Goal: Entertainment & Leisure: Consume media (video, audio)

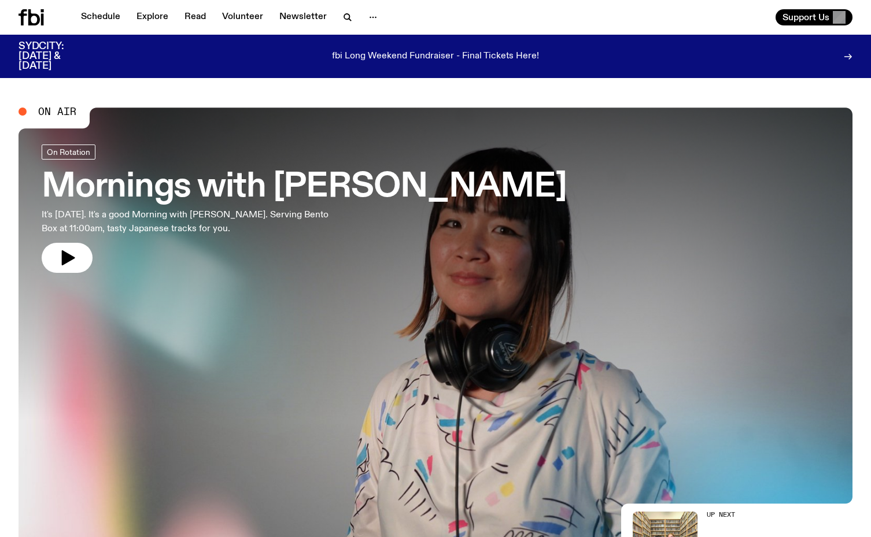
scroll to position [5, 1]
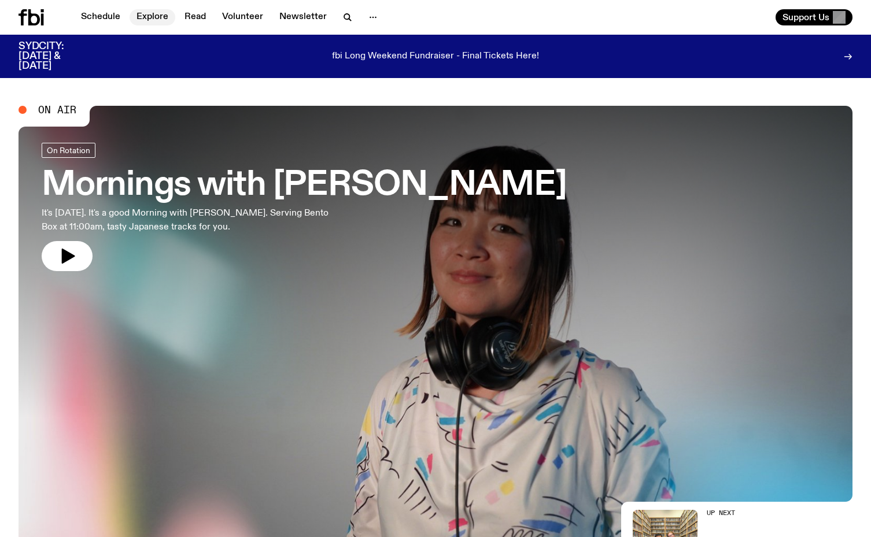
click at [150, 17] on link "Explore" at bounding box center [153, 17] width 46 height 16
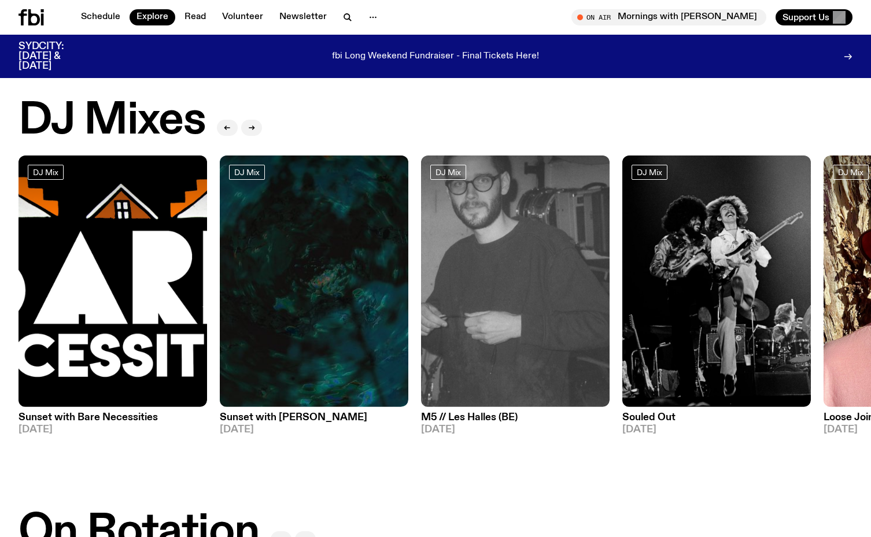
scroll to position [13, 0]
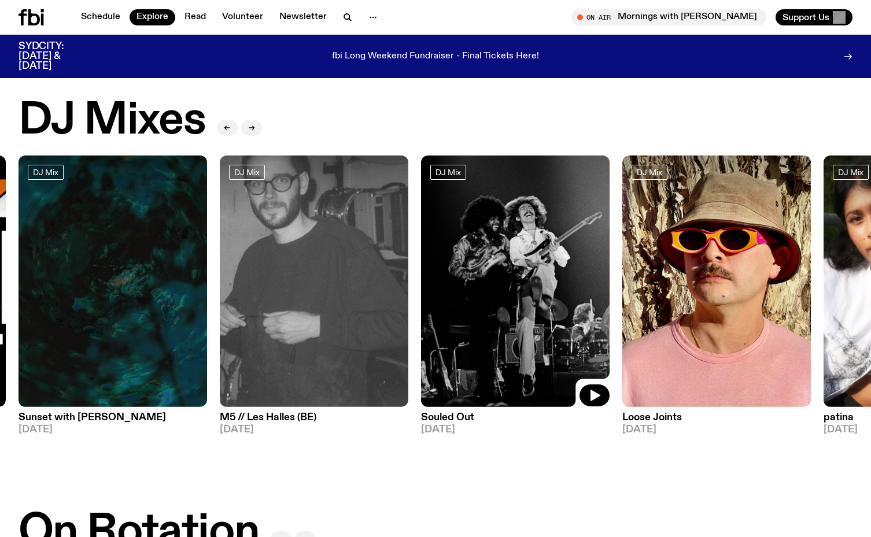
click at [496, 207] on div at bounding box center [515, 187] width 189 height 63
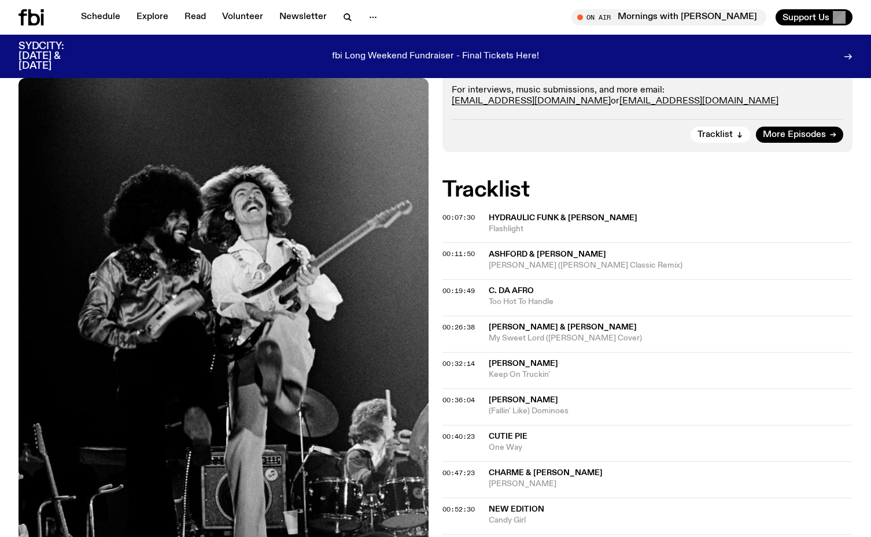
scroll to position [273, 0]
click at [804, 131] on span "More Episodes" at bounding box center [794, 134] width 63 height 9
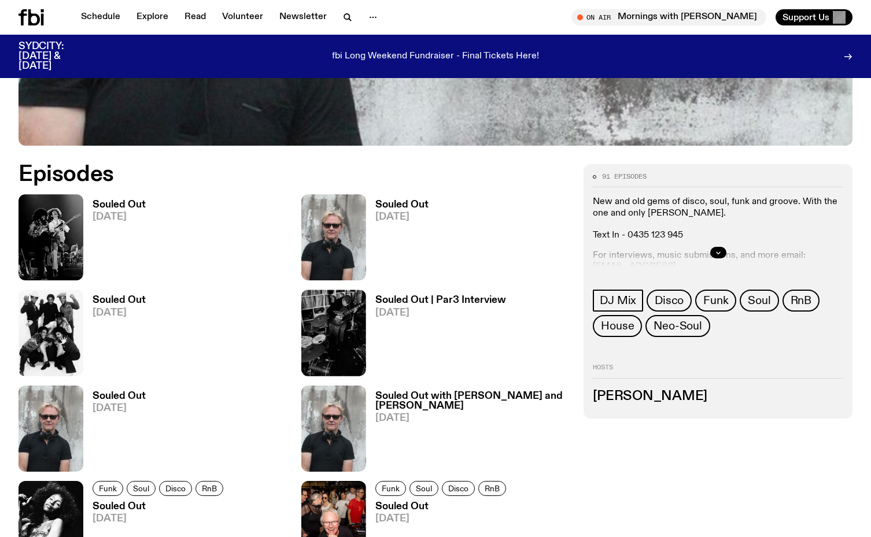
scroll to position [498, 0]
click at [404, 209] on h3 "Souled Out" at bounding box center [401, 204] width 53 height 10
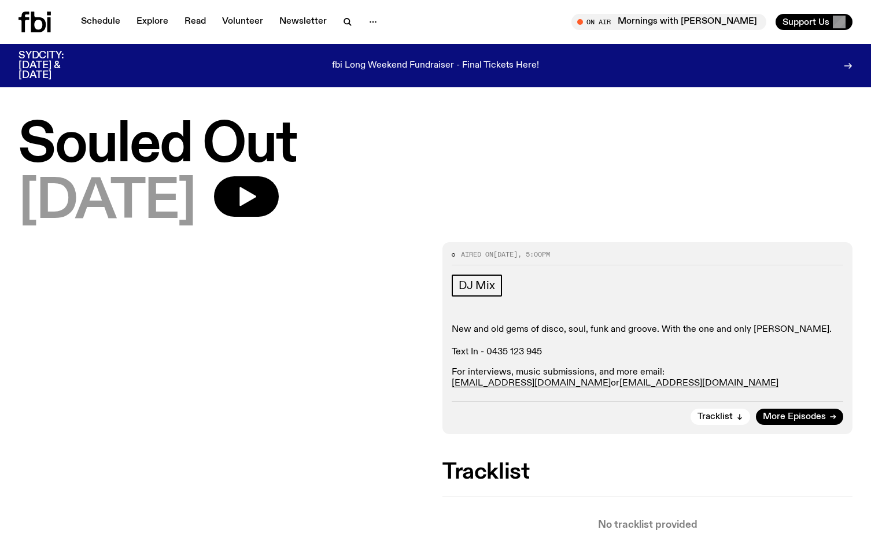
scroll to position [-1, 0]
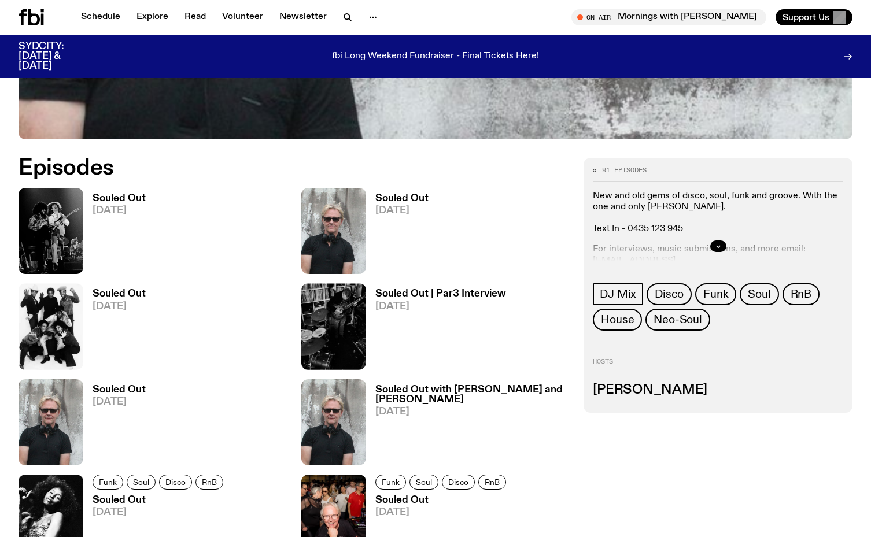
scroll to position [506, 0]
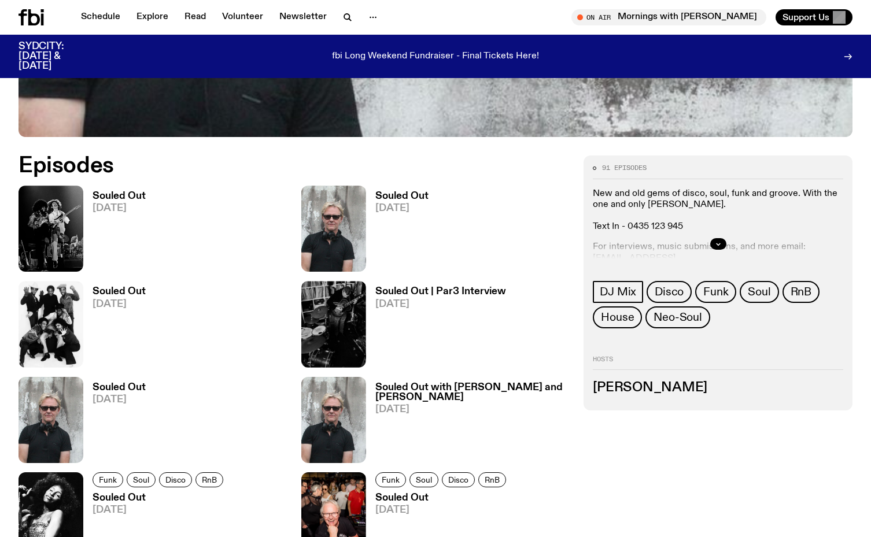
click at [117, 306] on span "[DATE]" at bounding box center [119, 305] width 53 height 10
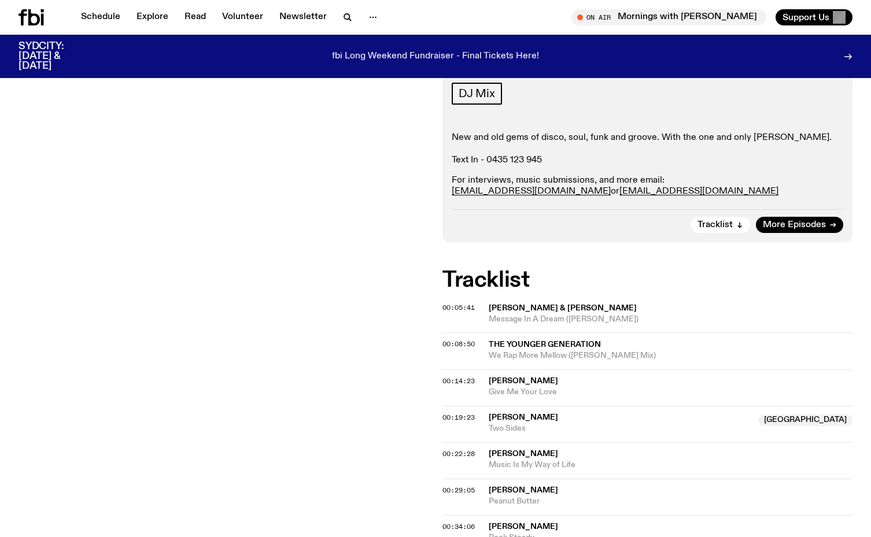
scroll to position [184, 1]
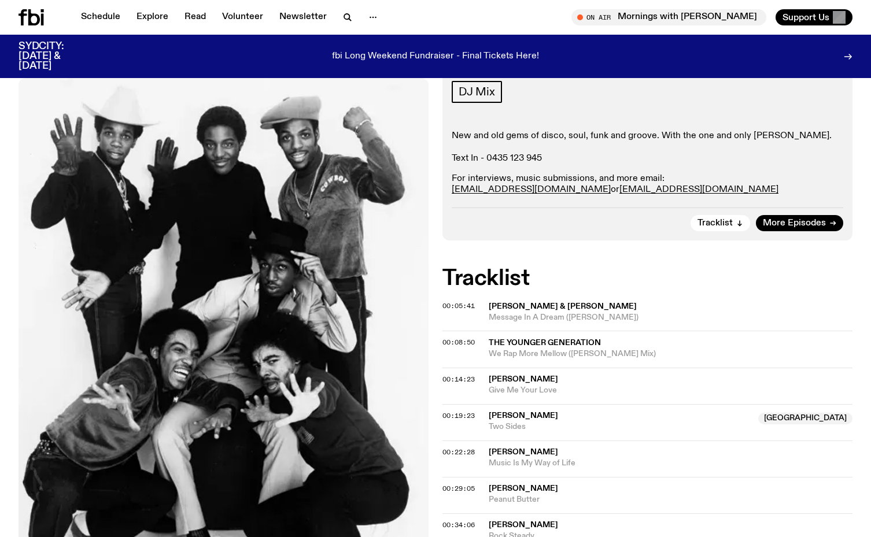
click at [516, 304] on span "[PERSON_NAME] & [PERSON_NAME]" at bounding box center [563, 306] width 148 height 8
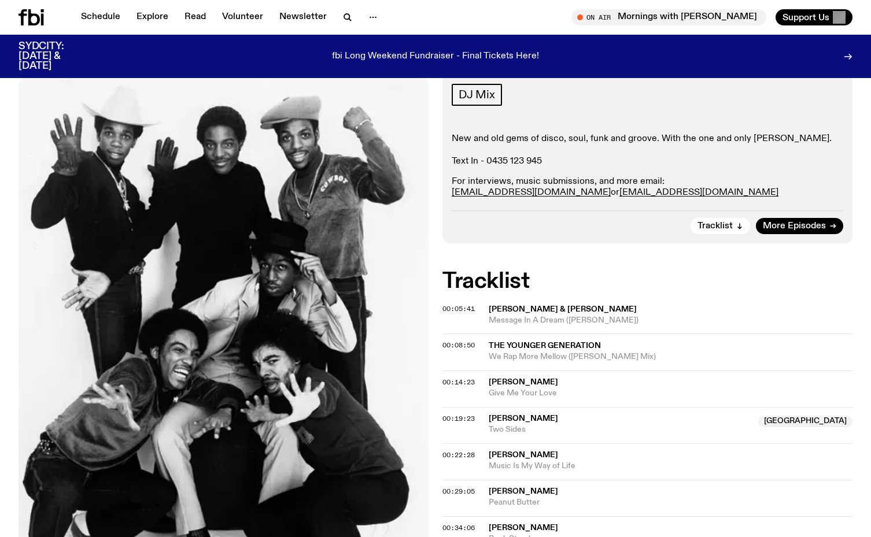
scroll to position [184, 1]
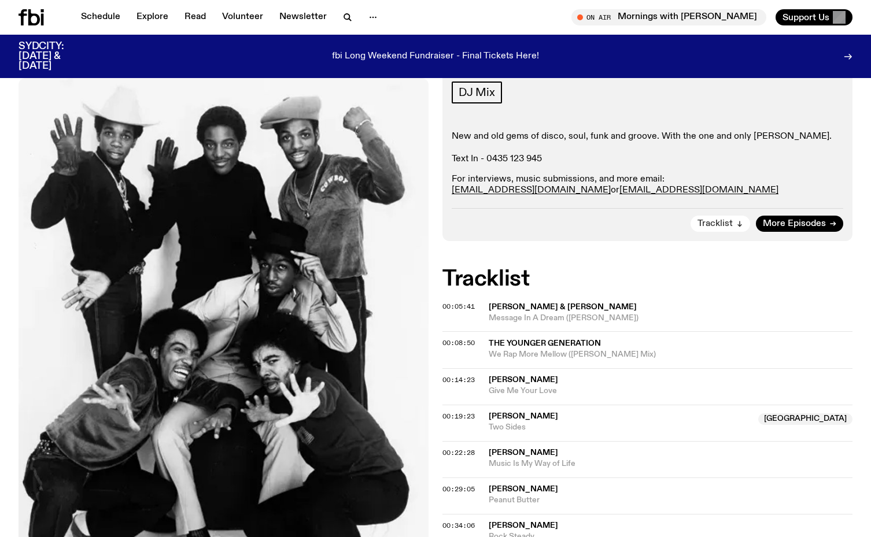
click at [741, 225] on icon "button" at bounding box center [740, 226] width 4 height 2
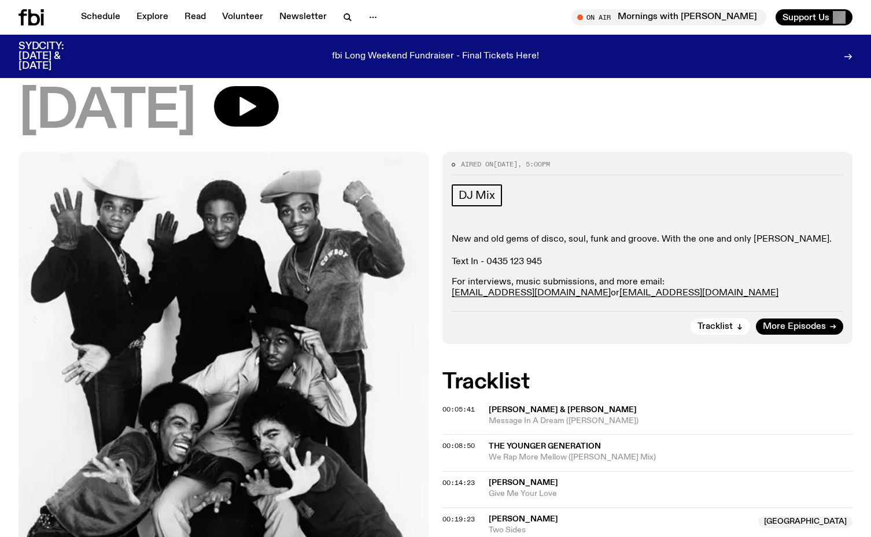
scroll to position [84, 0]
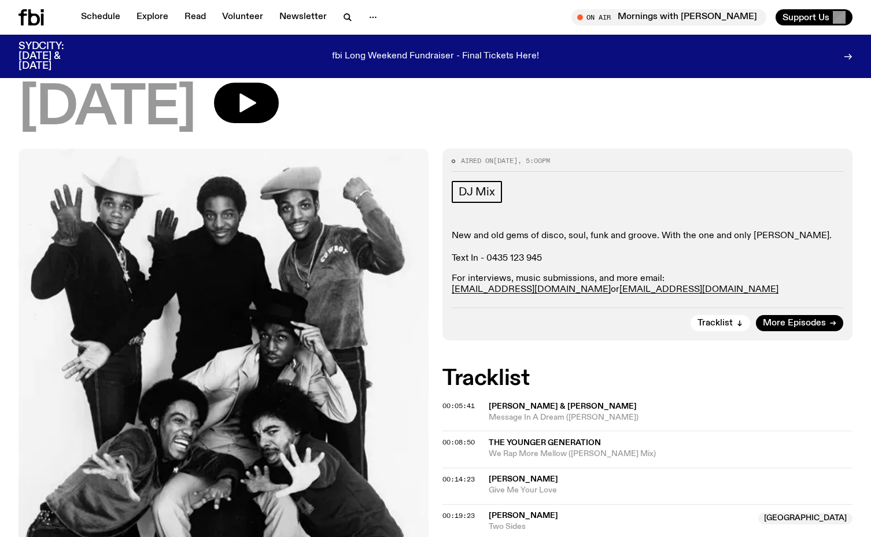
click at [513, 406] on span "[PERSON_NAME] & [PERSON_NAME]" at bounding box center [563, 406] width 148 height 8
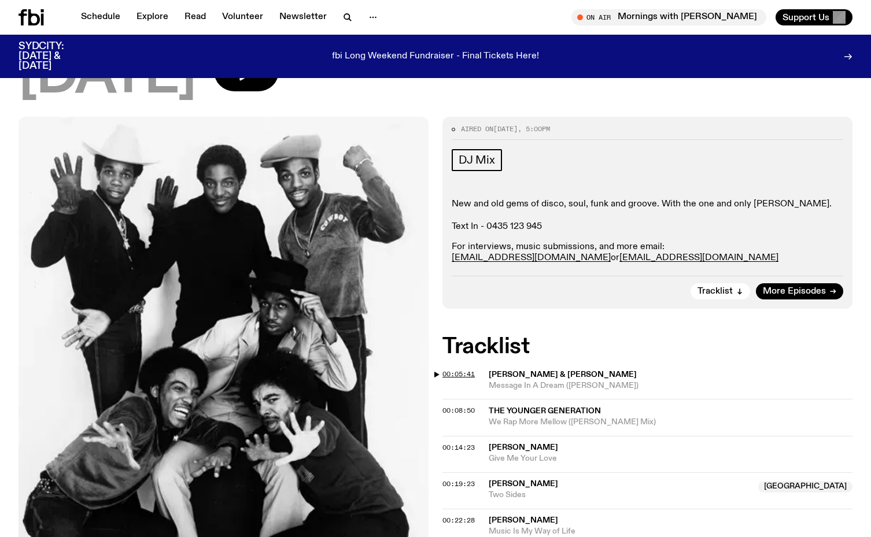
scroll to position [117, 0]
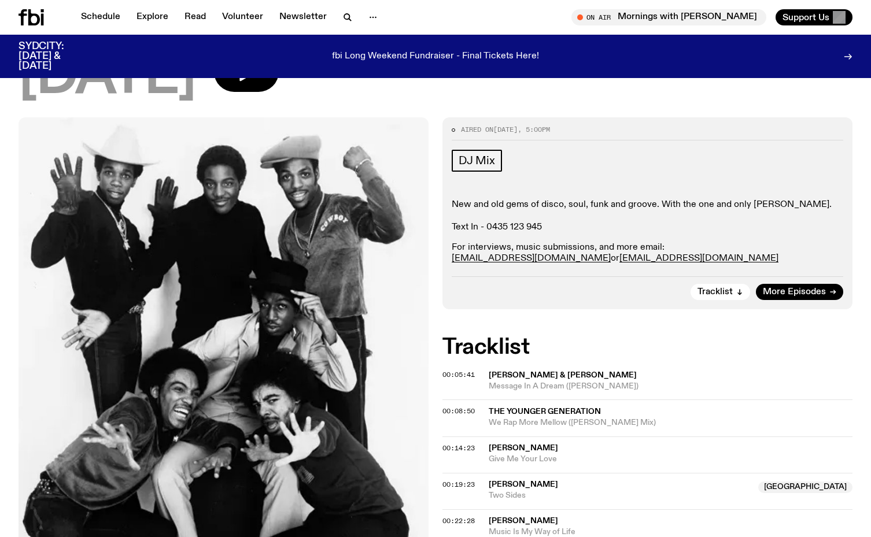
click at [532, 375] on span "[PERSON_NAME] & [PERSON_NAME]" at bounding box center [563, 375] width 148 height 8
click at [511, 373] on span "[PERSON_NAME] & [PERSON_NAME]" at bounding box center [563, 376] width 148 height 8
click at [511, 373] on div "Copied" at bounding box center [671, 382] width 364 height 22
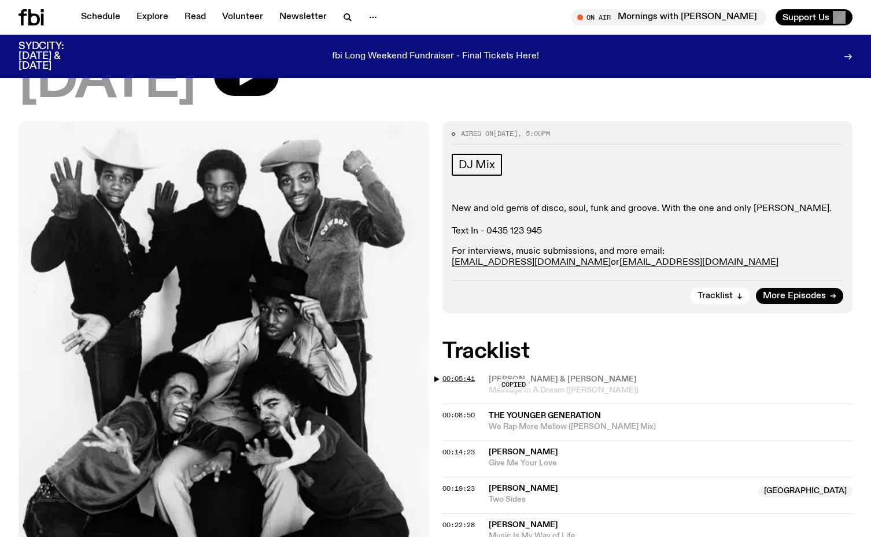
click at [453, 376] on span "00:05:41" at bounding box center [458, 378] width 32 height 9
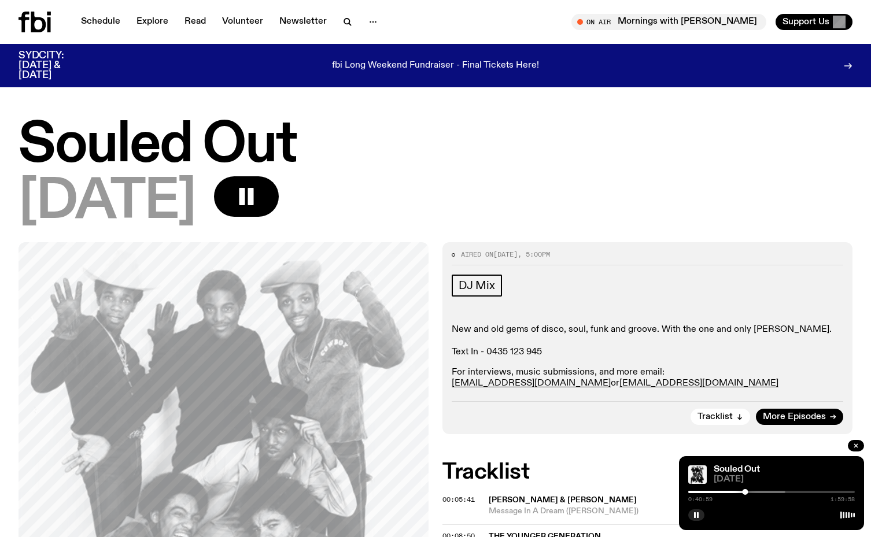
scroll to position [1, 0]
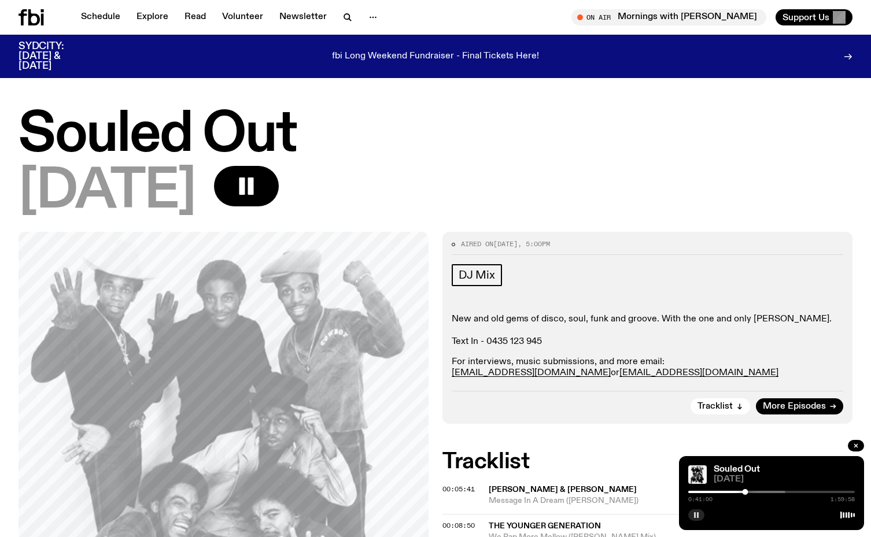
click at [693, 513] on icon "button" at bounding box center [696, 515] width 7 height 7
